Goal: Task Accomplishment & Management: Use online tool/utility

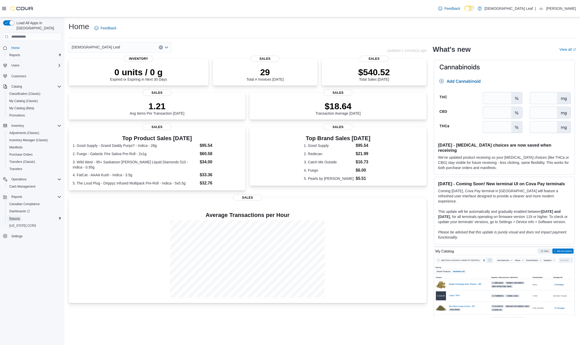
click at [17, 217] on span "Reports" at bounding box center [14, 219] width 11 height 4
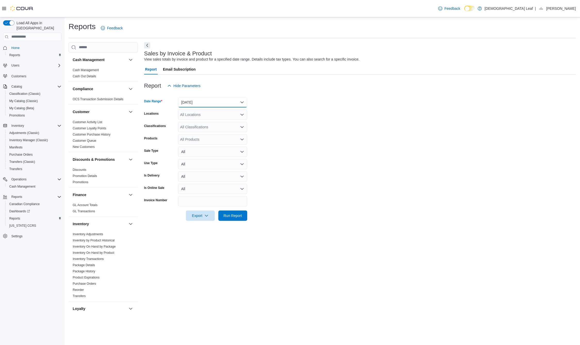
click at [210, 102] on button "Yesterday" at bounding box center [212, 102] width 69 height 10
click at [197, 122] on span "Today" at bounding box center [215, 123] width 59 height 6
click at [236, 215] on span "Run Report" at bounding box center [233, 215] width 19 height 5
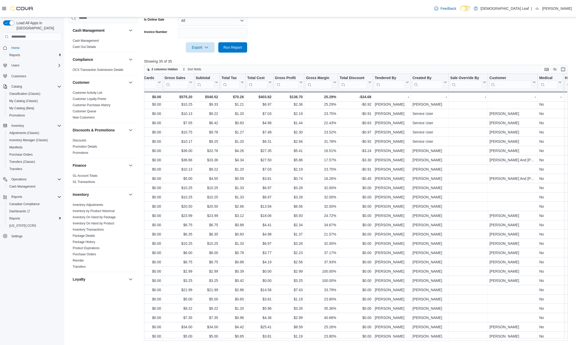
scroll to position [88, 448]
